Goal: Information Seeking & Learning: Learn about a topic

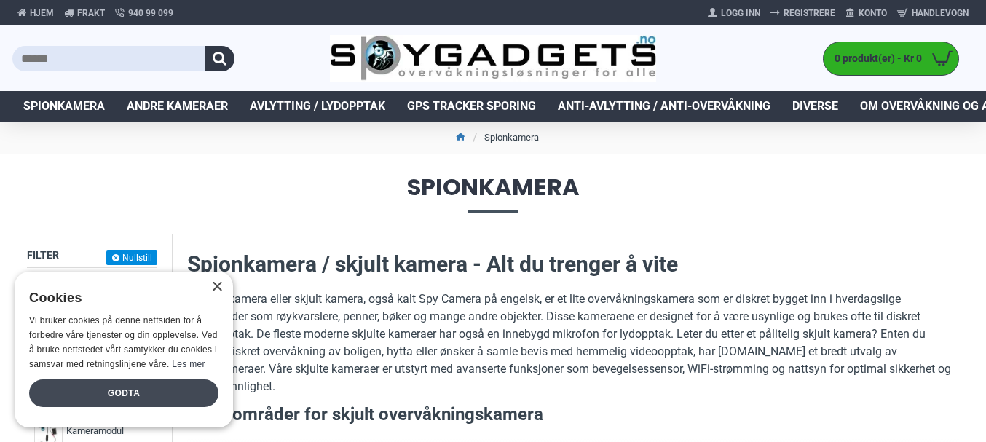
click at [101, 391] on div "Godta" at bounding box center [123, 394] width 189 height 28
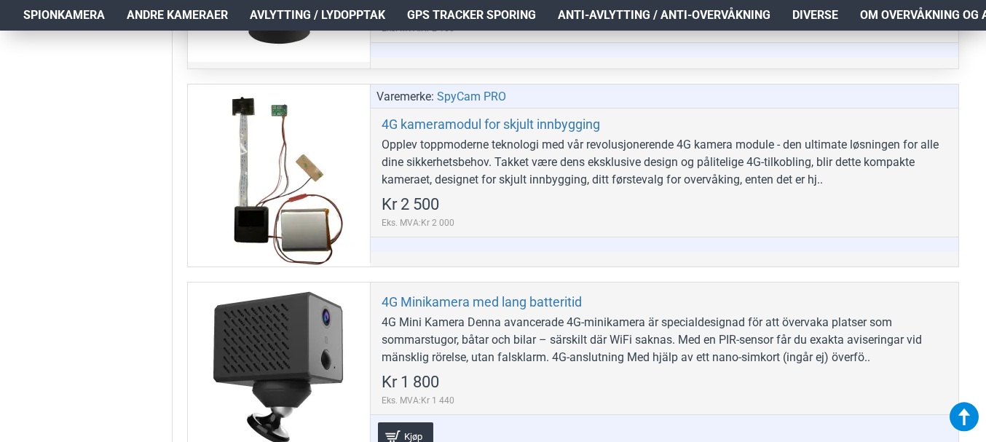
scroll to position [1384, 0]
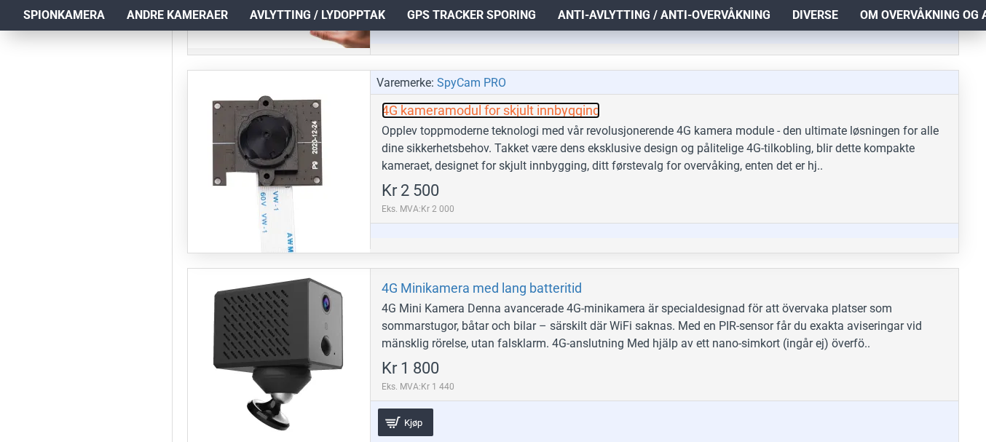
click at [547, 111] on link "4G kameramodul for skjult innbygging" at bounding box center [491, 110] width 219 height 17
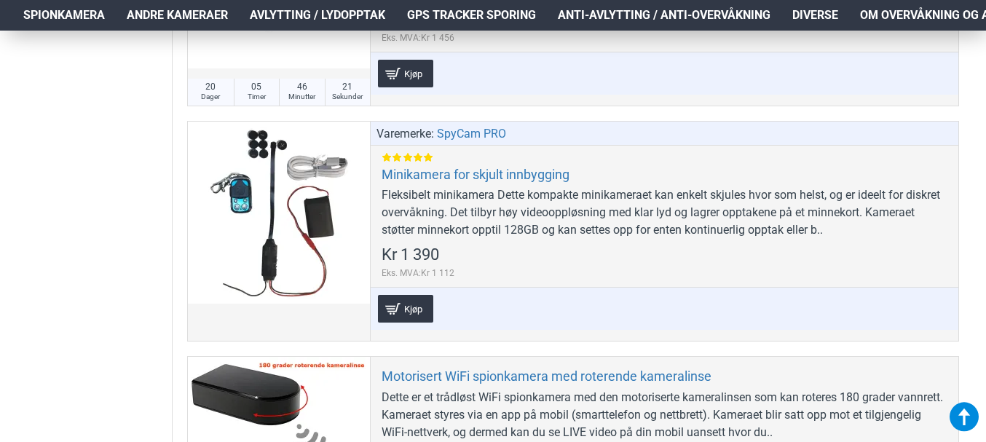
scroll to position [4007, 0]
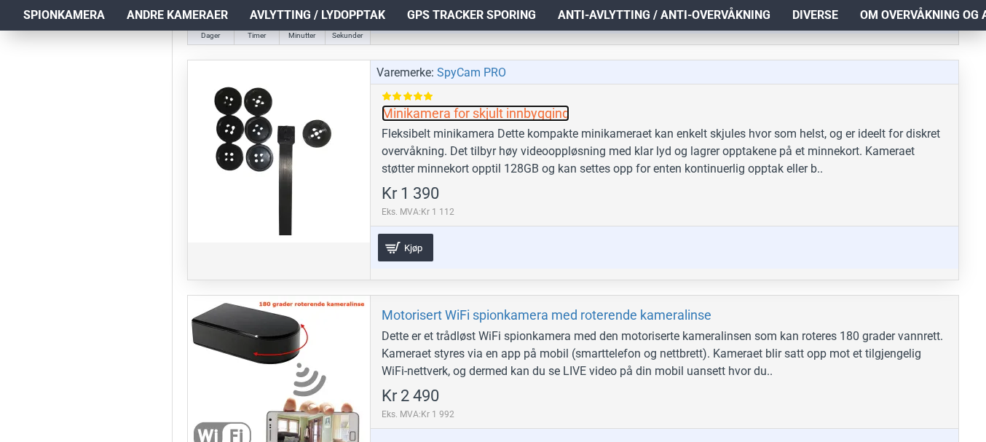
click at [505, 114] on link "Minikamera for skjult innbygging" at bounding box center [476, 113] width 188 height 17
click at [517, 111] on link "Minikamera for skjult innbygging" at bounding box center [476, 113] width 188 height 17
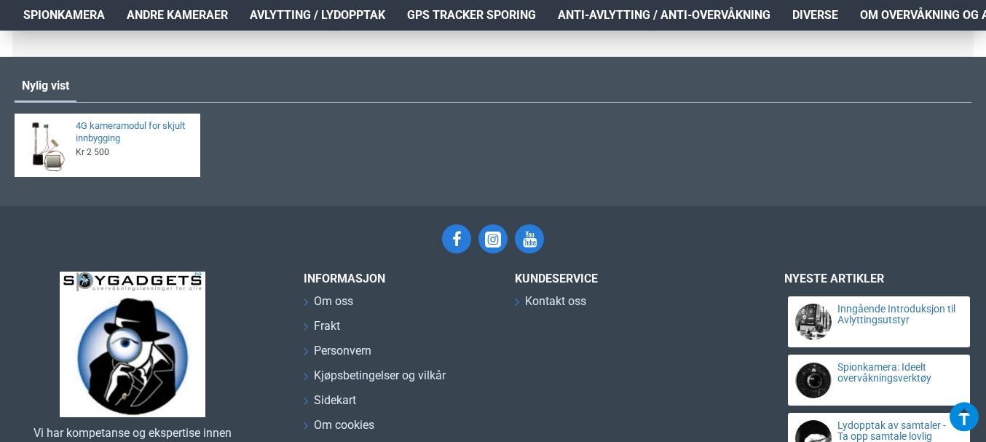
scroll to position [1766, 0]
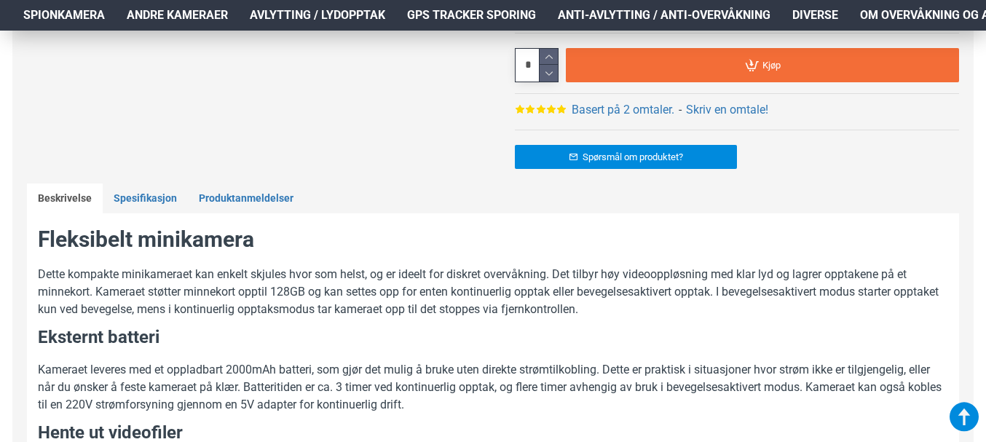
scroll to position [728, 0]
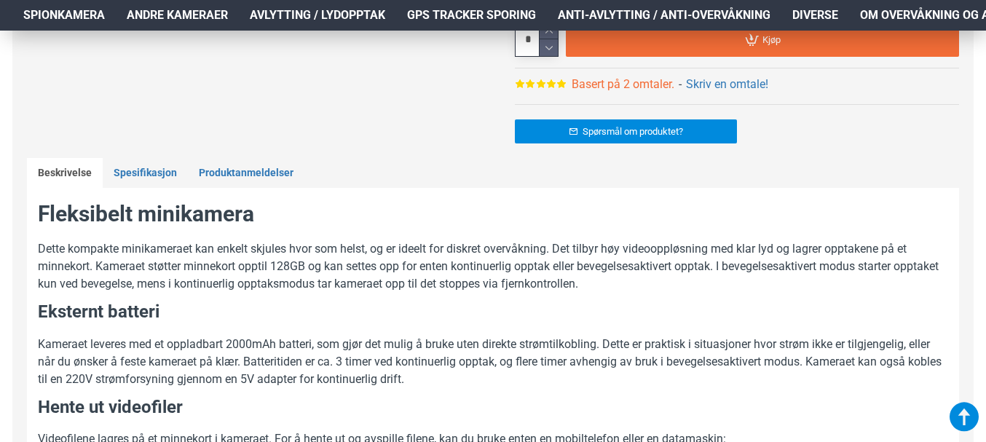
click at [608, 90] on link "Basert på 2 omtaler." at bounding box center [623, 84] width 103 height 17
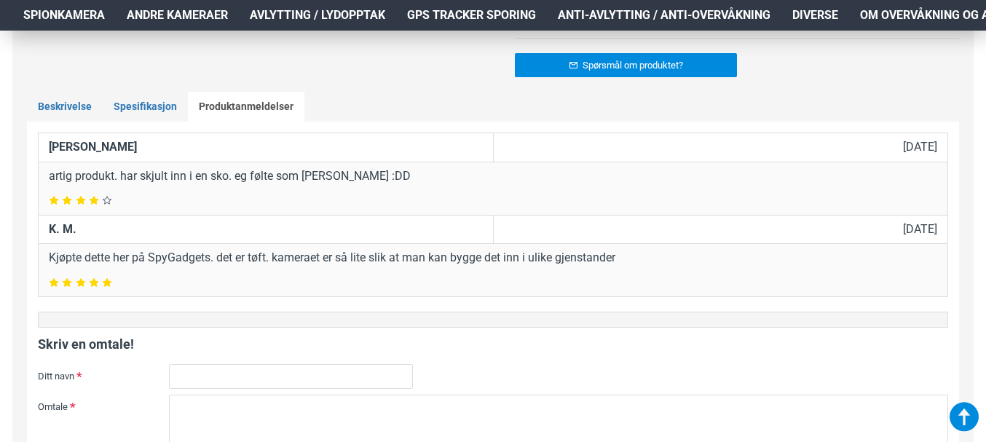
scroll to position [822, 0]
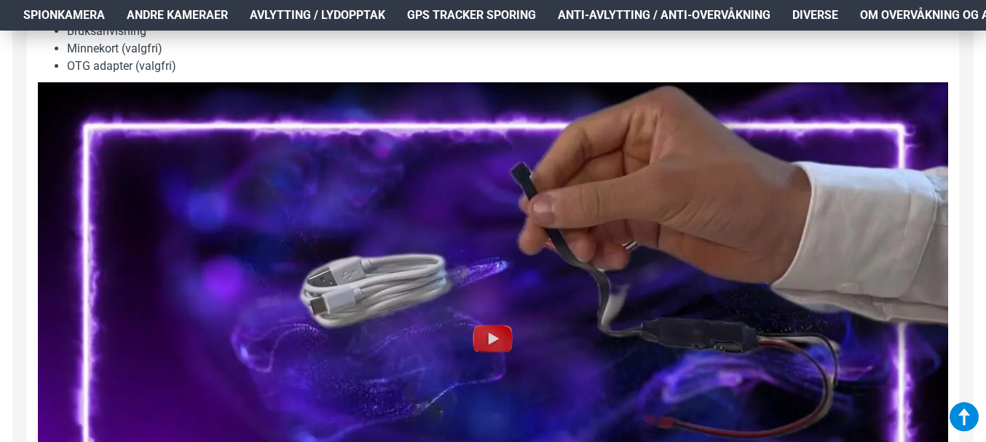
scroll to position [1675, 0]
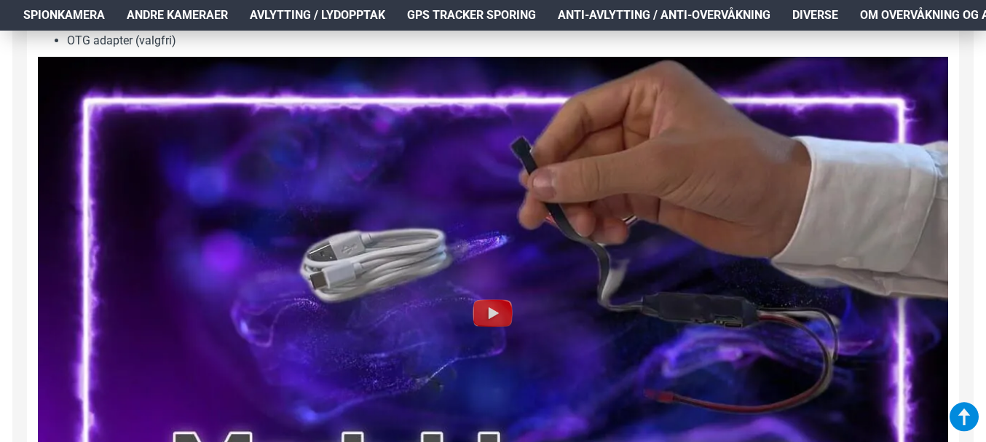
click at [495, 299] on img at bounding box center [493, 313] width 47 height 47
